Goal: Transaction & Acquisition: Purchase product/service

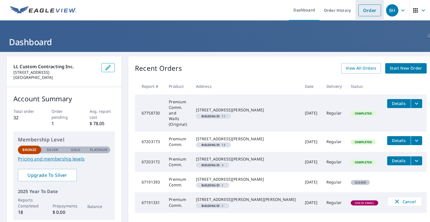
click at [367, 11] on link "Order" at bounding box center [370, 10] width 23 height 12
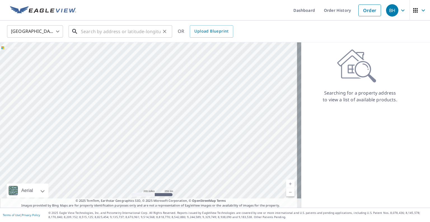
click at [124, 32] on input "text" at bounding box center [121, 32] width 80 height 16
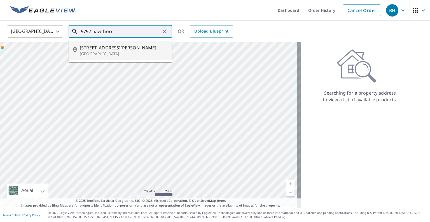
click at [122, 49] on span "[STREET_ADDRESS][PERSON_NAME]" at bounding box center [124, 47] width 88 height 7
type input "[STREET_ADDRESS][PERSON_NAME]"
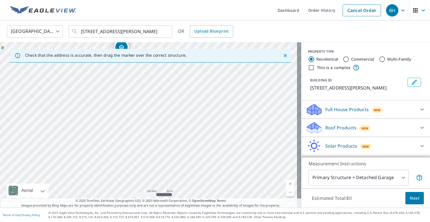
drag, startPoint x: 225, startPoint y: 162, endPoint x: 190, endPoint y: 92, distance: 78.4
click at [190, 92] on div "[STREET_ADDRESS][PERSON_NAME]" at bounding box center [150, 124] width 301 height 165
click at [215, 113] on div "[STREET_ADDRESS][PERSON_NAME]" at bounding box center [150, 124] width 301 height 165
drag, startPoint x: 170, startPoint y: 133, endPoint x: 126, endPoint y: 125, distance: 44.7
click at [126, 125] on div "[STREET_ADDRESS][PERSON_NAME]" at bounding box center [150, 124] width 301 height 165
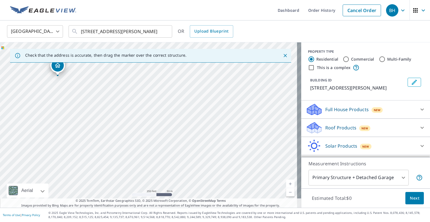
drag, startPoint x: 137, startPoint y: 155, endPoint x: 153, endPoint y: 136, distance: 24.9
click at [153, 136] on div "[STREET_ADDRESS][PERSON_NAME]" at bounding box center [150, 124] width 301 height 165
click at [151, 131] on div "[STREET_ADDRESS][PERSON_NAME]" at bounding box center [150, 124] width 301 height 165
drag, startPoint x: 147, startPoint y: 117, endPoint x: 241, endPoint y: 172, distance: 109.2
drag, startPoint x: 126, startPoint y: 145, endPoint x: 158, endPoint y: 146, distance: 31.4
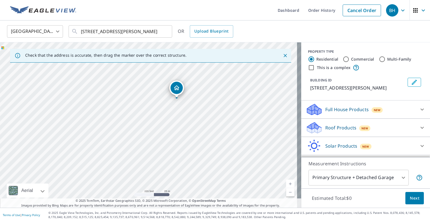
click at [158, 146] on div "[STREET_ADDRESS][PERSON_NAME]" at bounding box center [150, 124] width 301 height 165
drag, startPoint x: 113, startPoint y: 120, endPoint x: 87, endPoint y: 119, distance: 25.5
click at [87, 119] on div "[STREET_ADDRESS][PERSON_NAME]" at bounding box center [150, 124] width 301 height 165
click at [343, 58] on input "Commercial" at bounding box center [346, 59] width 7 height 7
radio input "true"
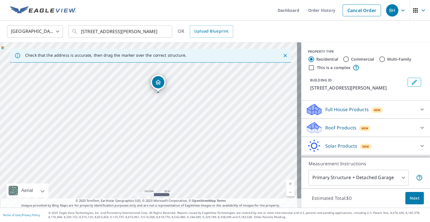
type input "4"
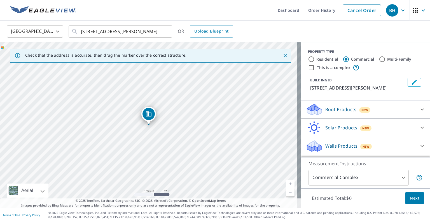
scroll to position [5, 0]
click at [308, 64] on input "This is a complex" at bounding box center [311, 67] width 7 height 7
checkbox input "true"
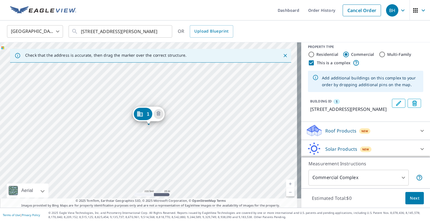
click at [396, 104] on icon "Edit building 1" at bounding box center [399, 103] width 7 height 7
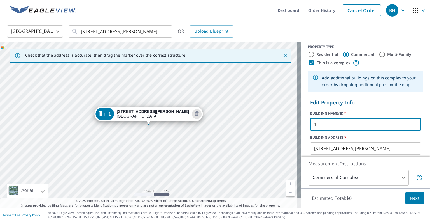
click at [331, 120] on input "1" at bounding box center [365, 124] width 111 height 16
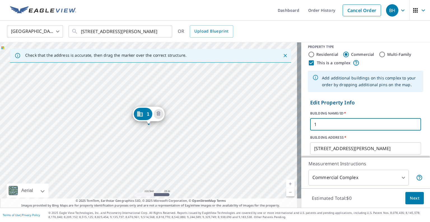
scroll to position [33, 0]
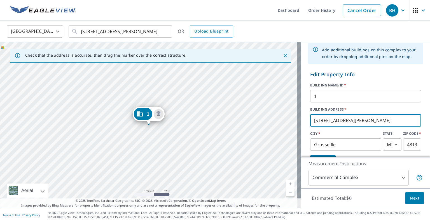
drag, startPoint x: 320, startPoint y: 119, endPoint x: 308, endPoint y: 118, distance: 12.1
click at [310, 118] on input "[STREET_ADDRESS][PERSON_NAME]" at bounding box center [365, 120] width 111 height 16
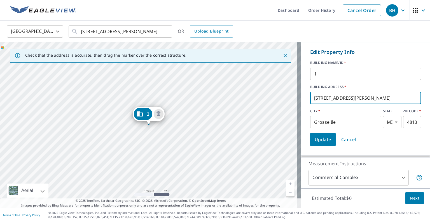
scroll to position [61, 0]
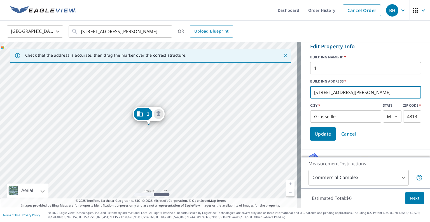
type input "[STREET_ADDRESS][PERSON_NAME]"
click at [322, 132] on span "Update" at bounding box center [323, 134] width 17 height 8
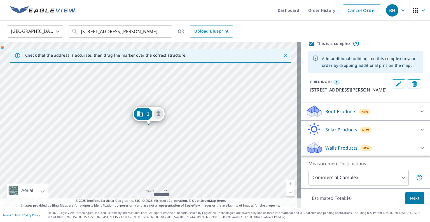
scroll to position [31, 0]
click at [336, 111] on p "Roof Products" at bounding box center [340, 111] width 31 height 7
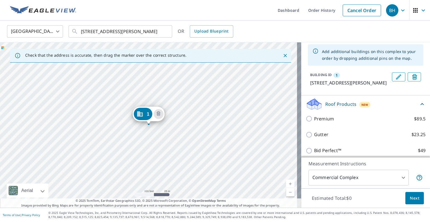
scroll to position [59, 0]
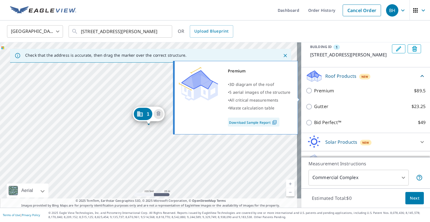
click at [306, 94] on input "Premium $89.5" at bounding box center [310, 90] width 8 height 7
checkbox input "true"
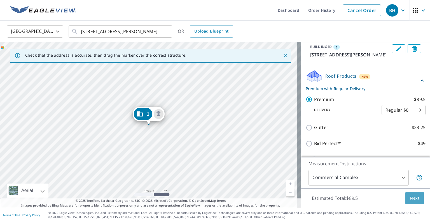
click at [413, 199] on span "Next" at bounding box center [415, 197] width 10 height 7
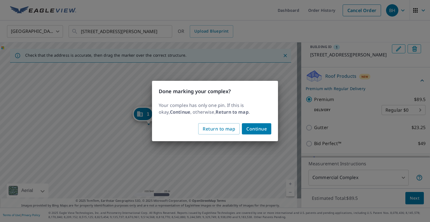
click at [261, 127] on span "Continue" at bounding box center [256, 129] width 20 height 8
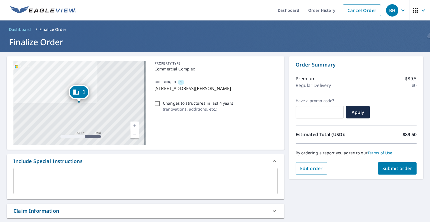
click at [403, 169] on span "Submit order" at bounding box center [398, 168] width 30 height 6
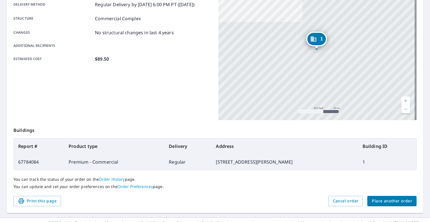
scroll to position [108, 0]
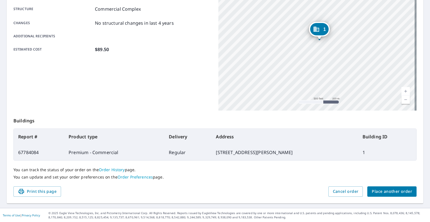
click at [406, 191] on span "Place another order" at bounding box center [392, 191] width 40 height 7
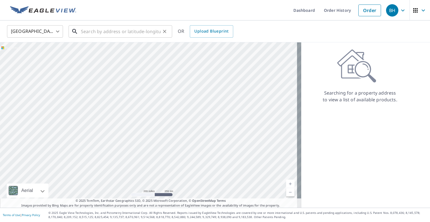
click at [127, 32] on input "text" at bounding box center [121, 32] width 80 height 16
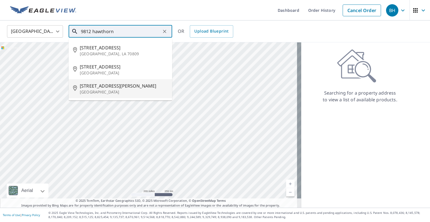
click at [117, 91] on p "[GEOGRAPHIC_DATA]" at bounding box center [124, 92] width 88 height 6
type input "[STREET_ADDRESS][PERSON_NAME]"
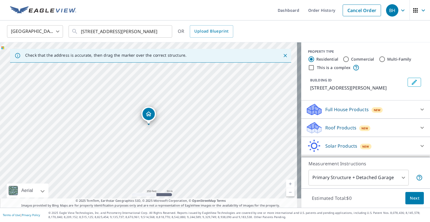
drag, startPoint x: 151, startPoint y: 115, endPoint x: 256, endPoint y: 177, distance: 121.6
drag, startPoint x: 164, startPoint y: 115, endPoint x: 226, endPoint y: 152, distance: 72.3
drag, startPoint x: 85, startPoint y: 98, endPoint x: 274, endPoint y: 159, distance: 198.4
click at [274, 159] on div "[STREET_ADDRESS][PERSON_NAME]" at bounding box center [150, 124] width 301 height 165
drag, startPoint x: 164, startPoint y: 142, endPoint x: 185, endPoint y: 110, distance: 38.9
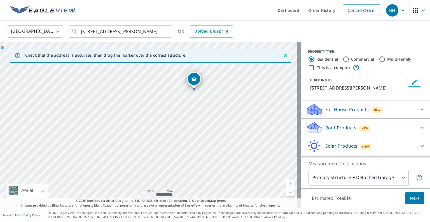
click at [185, 110] on div "[STREET_ADDRESS][PERSON_NAME]" at bounding box center [150, 124] width 301 height 165
drag, startPoint x: 182, startPoint y: 124, endPoint x: 200, endPoint y: 113, distance: 21.0
click at [200, 113] on div "[STREET_ADDRESS][PERSON_NAME]" at bounding box center [150, 124] width 301 height 165
drag, startPoint x: 199, startPoint y: 85, endPoint x: 182, endPoint y: 106, distance: 27.7
drag, startPoint x: 148, startPoint y: 114, endPoint x: 146, endPoint y: 118, distance: 4.3
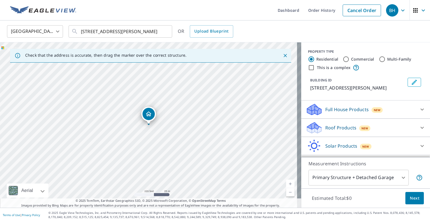
click at [343, 58] on input "Commercial" at bounding box center [346, 59] width 7 height 7
radio input "true"
type input "4"
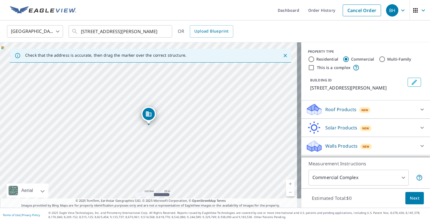
click at [310, 67] on input "This is a complex" at bounding box center [311, 67] width 7 height 7
checkbox input "true"
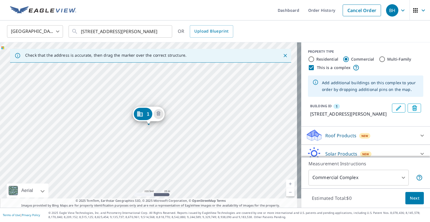
click at [396, 110] on icon "Edit building 1" at bounding box center [399, 107] width 7 height 7
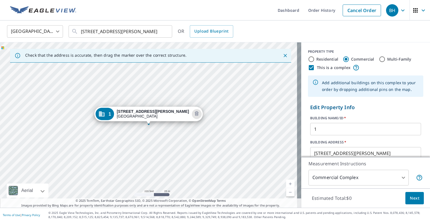
click at [324, 126] on input "1" at bounding box center [365, 129] width 111 height 16
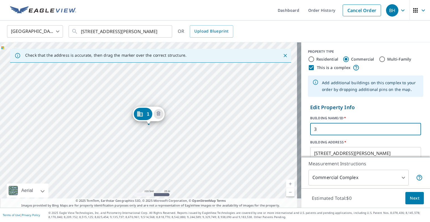
type input "3"
click at [321, 152] on input "[STREET_ADDRESS][PERSON_NAME]" at bounding box center [365, 153] width 111 height 16
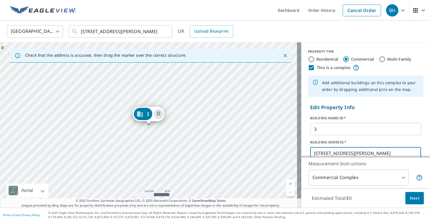
drag, startPoint x: 321, startPoint y: 152, endPoint x: 308, endPoint y: 152, distance: 12.3
click at [310, 152] on input "[STREET_ADDRESS][PERSON_NAME]" at bounding box center [365, 153] width 111 height 16
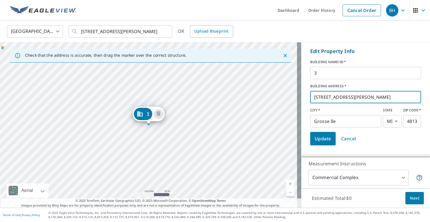
type input "[STREET_ADDRESS][PERSON_NAME]"
click at [380, 146] on form "Edit Property Info BUILDING NAME/ID   * 3 ​ BUILDING ADDRESS   * [STREET_ADDRES…" at bounding box center [365, 96] width 115 height 102
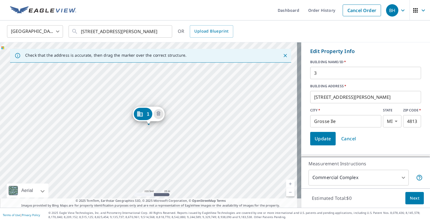
click at [318, 140] on span "Update" at bounding box center [323, 138] width 17 height 8
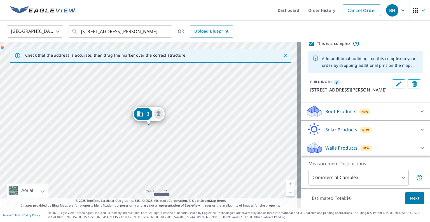
click at [396, 111] on div "Roof Products New" at bounding box center [361, 110] width 110 height 13
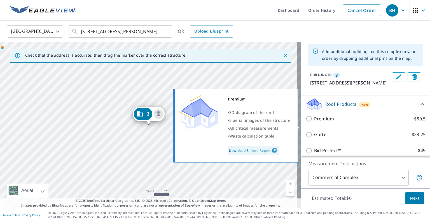
click at [306, 122] on input "Premium $89.5" at bounding box center [310, 118] width 8 height 7
checkbox input "true"
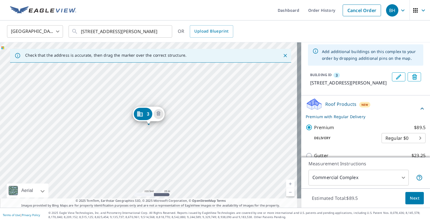
click at [415, 199] on button "Next" at bounding box center [415, 198] width 18 height 13
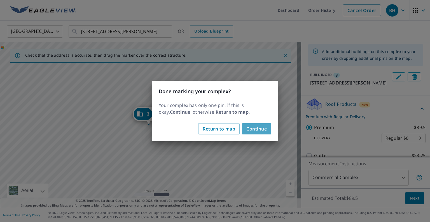
click at [260, 127] on span "Continue" at bounding box center [256, 129] width 20 height 8
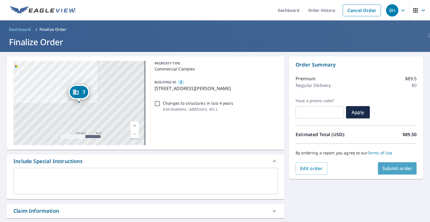
click at [383, 168] on span "Submit order" at bounding box center [398, 168] width 30 height 6
